Goal: Navigation & Orientation: Find specific page/section

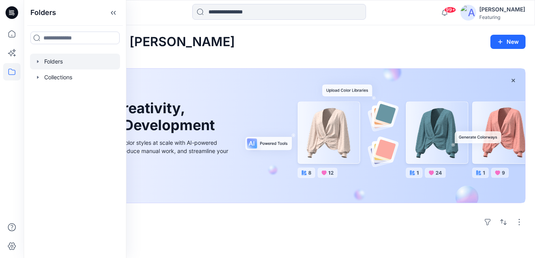
click at [73, 62] on div at bounding box center [75, 62] width 90 height 16
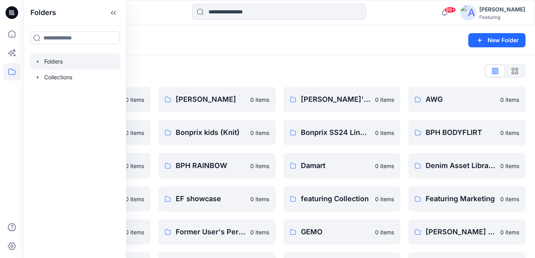
click at [219, 65] on div "Folders List" at bounding box center [279, 71] width 492 height 13
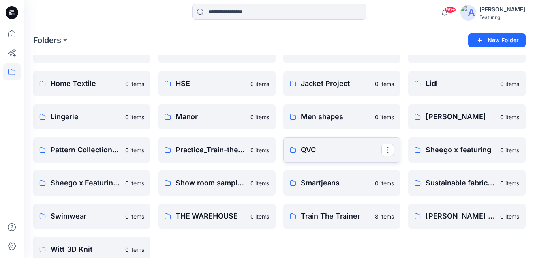
click at [324, 144] on p "QVC" at bounding box center [341, 149] width 81 height 11
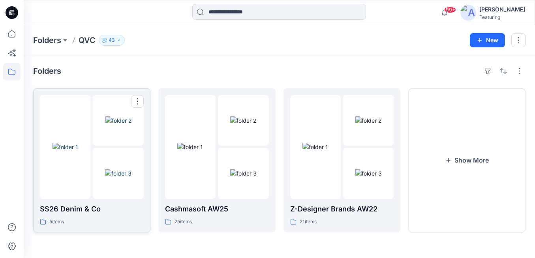
click at [90, 181] on div at bounding box center [65, 147] width 51 height 104
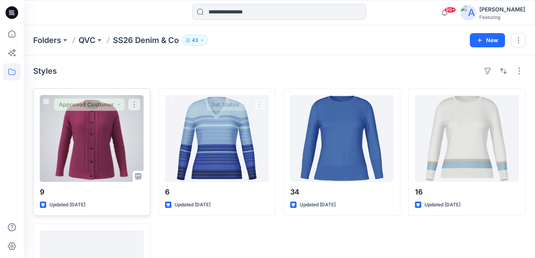
click at [109, 144] on div at bounding box center [92, 138] width 104 height 87
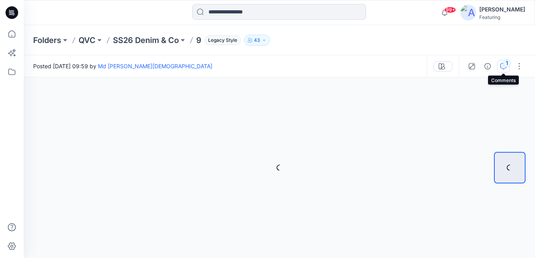
click at [502, 64] on icon "button" at bounding box center [503, 66] width 6 height 6
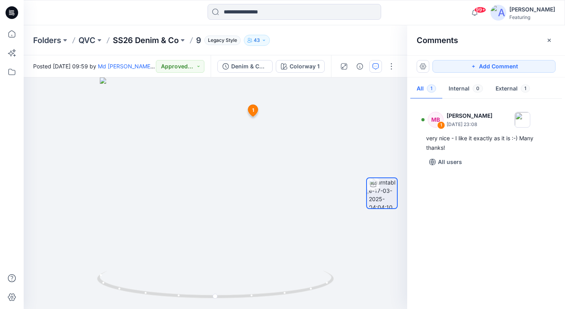
click at [171, 39] on p "SS26 Denim & Co" at bounding box center [146, 40] width 66 height 11
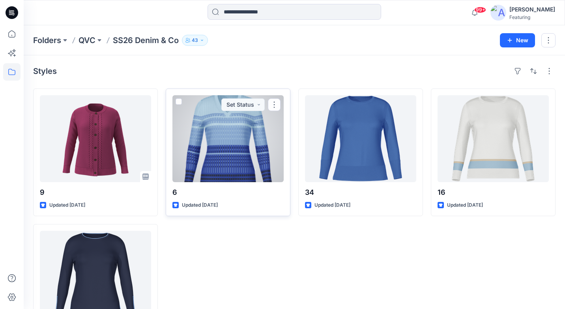
click at [214, 116] on div at bounding box center [227, 138] width 111 height 87
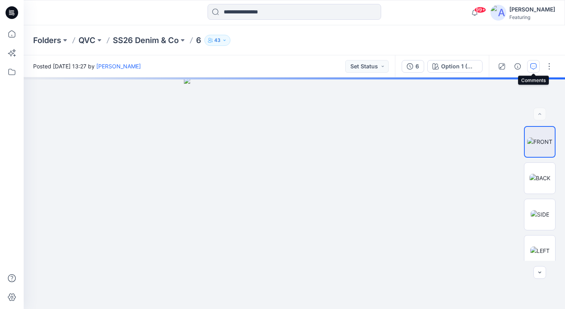
click at [534, 65] on icon "button" at bounding box center [533, 66] width 6 height 6
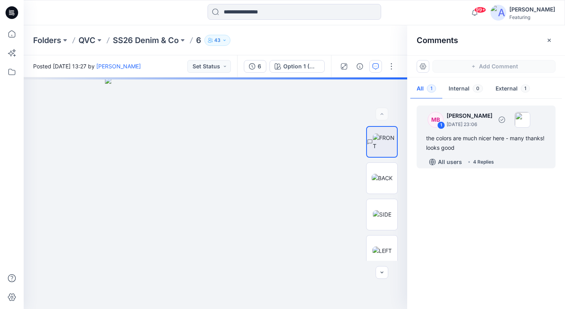
click at [476, 163] on div "4 Replies" at bounding box center [483, 162] width 21 height 8
click at [485, 162] on div "4 Replies" at bounding box center [483, 162] width 21 height 8
click at [163, 41] on p "SS26 Denim & Co" at bounding box center [146, 40] width 66 height 11
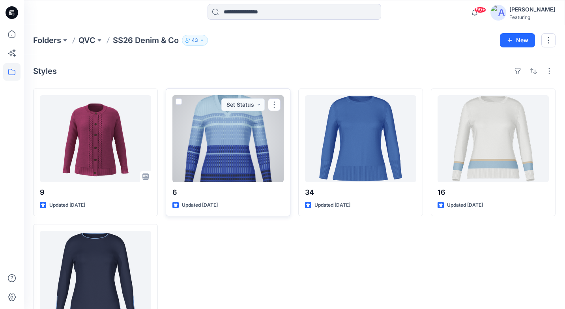
click at [237, 149] on div at bounding box center [227, 138] width 111 height 87
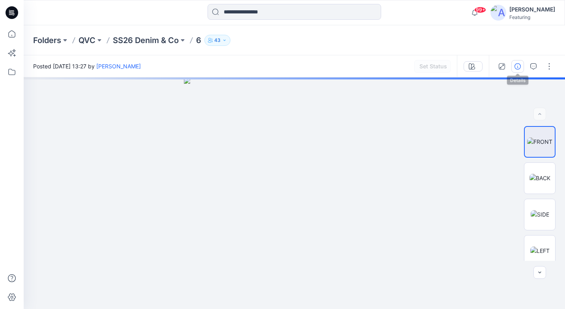
click at [520, 67] on icon "button" at bounding box center [518, 66] width 6 height 6
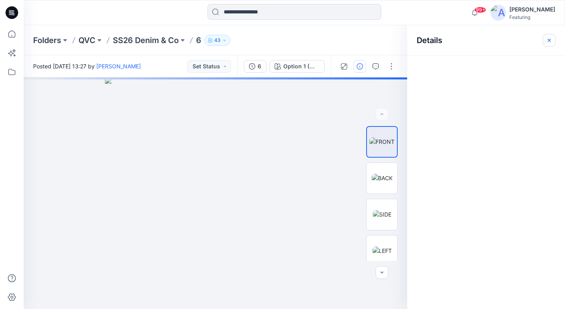
click at [534, 41] on icon "button" at bounding box center [549, 40] width 6 height 6
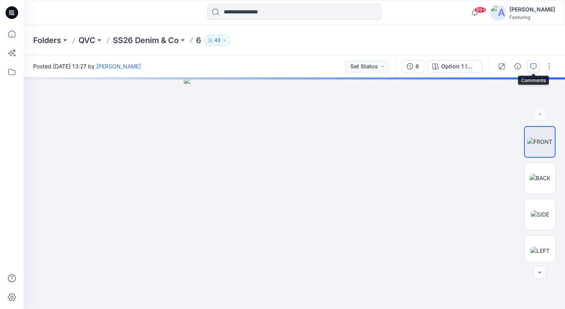
click at [533, 65] on icon "button" at bounding box center [533, 66] width 6 height 6
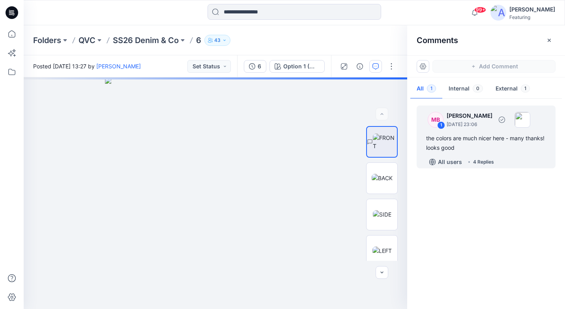
click at [477, 118] on p "[PERSON_NAME]" at bounding box center [470, 115] width 46 height 9
click at [484, 161] on div "4 Replies" at bounding box center [483, 162] width 21 height 8
click at [450, 159] on p "All users" at bounding box center [450, 161] width 24 height 9
click at [490, 159] on div "4 Replies" at bounding box center [483, 162] width 21 height 8
click at [457, 111] on p "[PERSON_NAME]" at bounding box center [470, 115] width 46 height 9
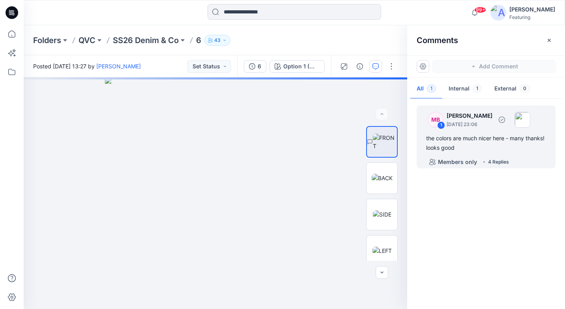
click at [476, 128] on p "[DATE] 23:06" at bounding box center [470, 124] width 46 height 8
click at [492, 161] on div "4 Replies" at bounding box center [498, 162] width 21 height 8
click at [433, 121] on div "MB" at bounding box center [436, 120] width 16 height 16
click at [164, 40] on p "SS26 Denim & Co" at bounding box center [146, 40] width 66 height 11
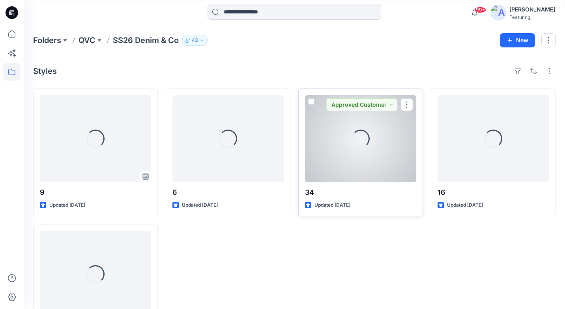
click at [374, 160] on div "Loading..." at bounding box center [360, 138] width 111 height 87
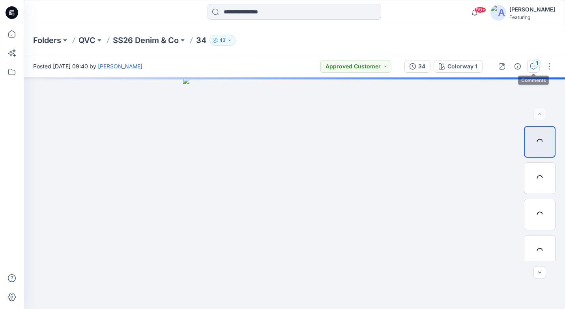
click at [534, 66] on icon "button" at bounding box center [533, 66] width 6 height 6
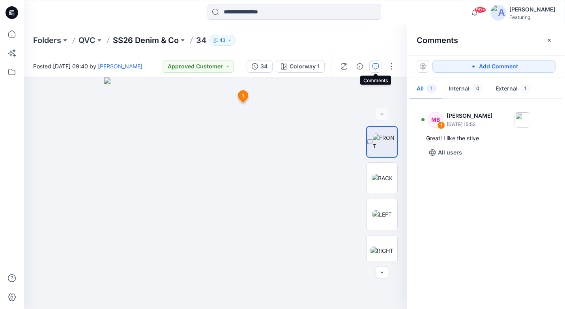
click at [166, 43] on p "SS26 Denim & Co" at bounding box center [146, 40] width 66 height 11
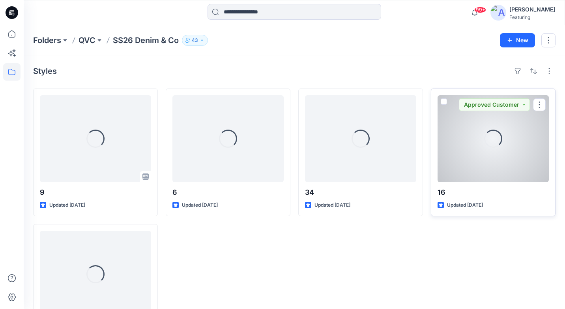
click at [494, 146] on div "Loading..." at bounding box center [494, 139] width 26 height 26
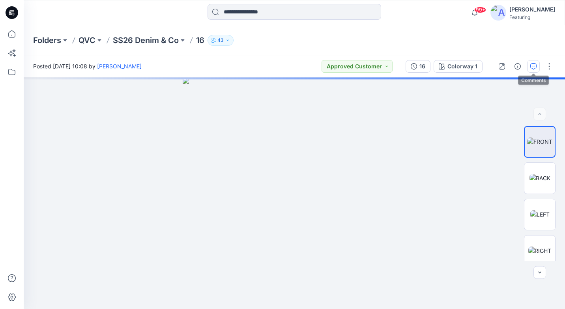
click at [533, 65] on icon "button" at bounding box center [533, 66] width 6 height 6
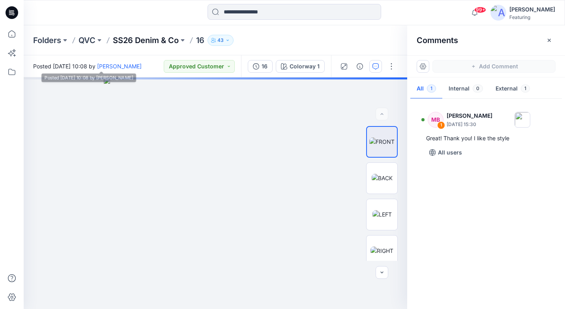
click at [162, 42] on p "SS26 Denim & Co" at bounding box center [146, 40] width 66 height 11
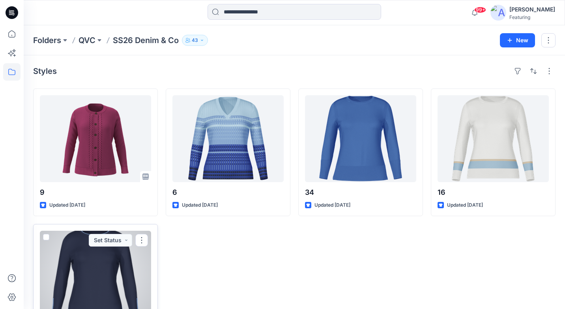
click at [109, 255] on div at bounding box center [95, 273] width 111 height 87
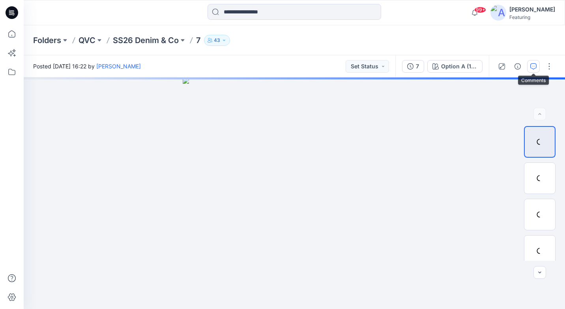
click at [534, 66] on icon "button" at bounding box center [533, 66] width 6 height 6
click at [534, 66] on icon "button" at bounding box center [533, 66] width 3 height 0
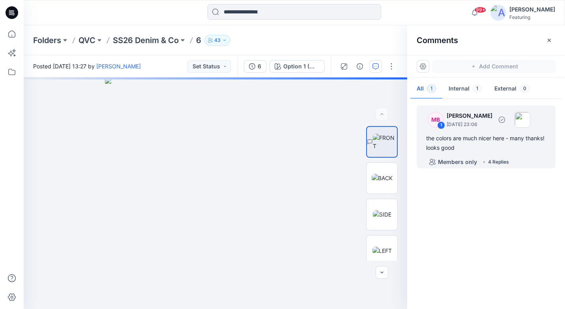
click at [468, 151] on div "the colors are much nicer here - many thanks! looks good" at bounding box center [486, 142] width 120 height 19
click at [507, 161] on div "4 Replies" at bounding box center [498, 162] width 21 height 8
click at [505, 161] on div "4 Replies" at bounding box center [498, 162] width 21 height 8
click at [543, 191] on div "MB 1 [PERSON_NAME] [DATE] 23:06 the colors are much nicer here - many thanks! l…" at bounding box center [486, 202] width 158 height 202
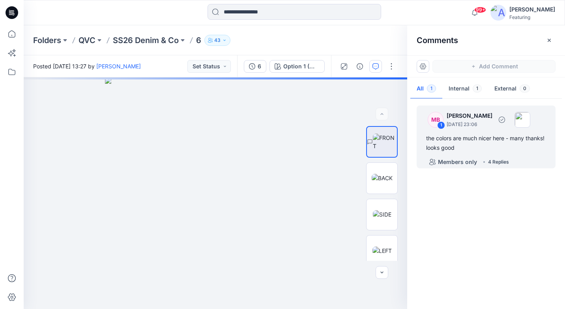
click at [490, 162] on div "4 Replies" at bounding box center [498, 162] width 21 height 8
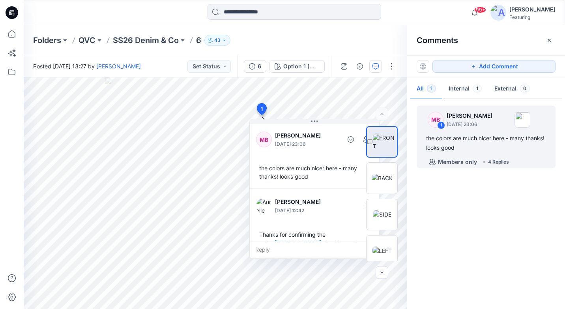
click at [460, 226] on div "MB 1 [PERSON_NAME] [DATE] 23:06 the colors are much nicer here - many thanks! l…" at bounding box center [486, 202] width 158 height 202
